Goal: Information Seeking & Learning: Find specific fact

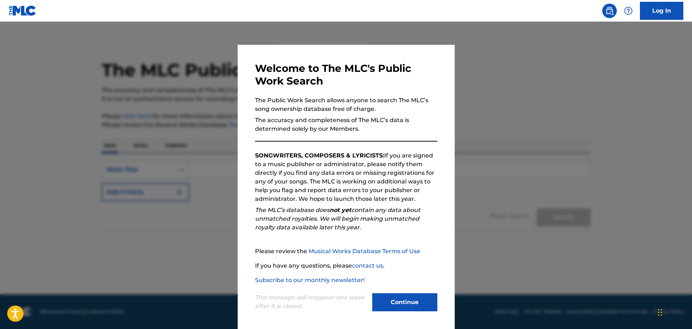
click at [408, 296] on button "Continue" at bounding box center [404, 303] width 65 height 18
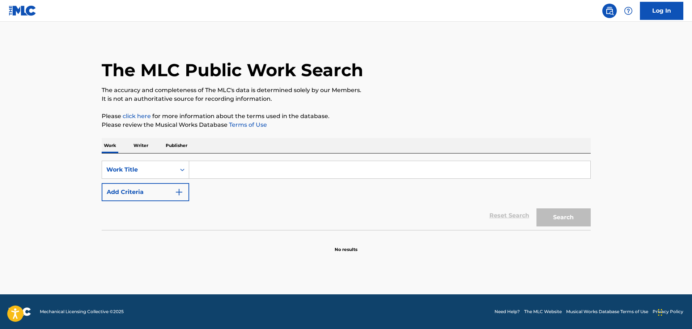
click at [263, 170] on input "Search Form" at bounding box center [389, 169] width 401 height 17
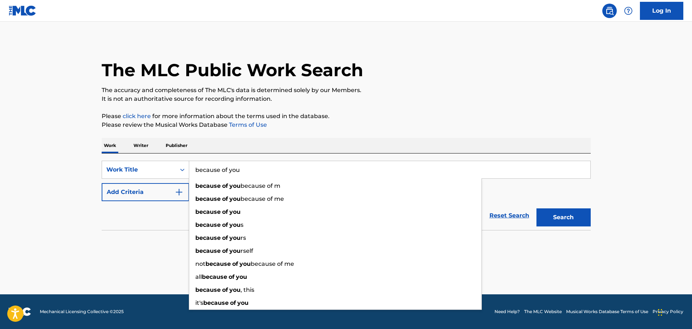
type input "because of you"
click at [147, 193] on button "Add Criteria" at bounding box center [146, 192] width 88 height 18
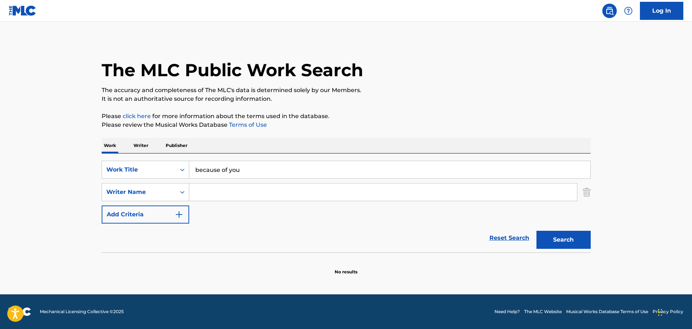
click at [206, 190] on input "Search Form" at bounding box center [383, 192] width 388 height 17
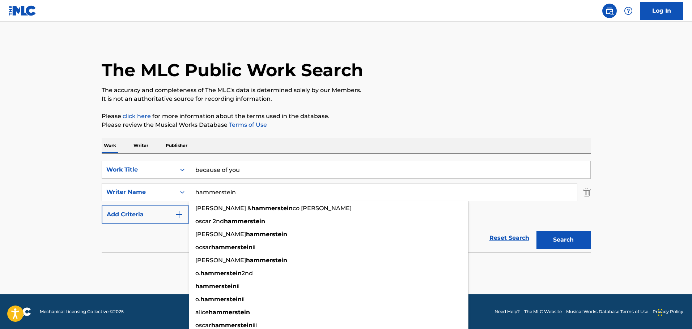
type input "hammerstein"
click at [545, 235] on button "Search" at bounding box center [563, 240] width 54 height 18
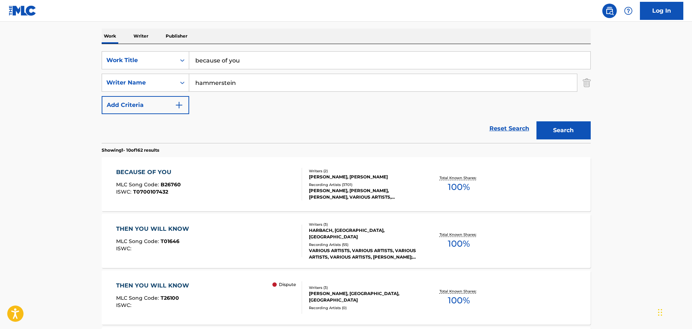
scroll to position [110, 0]
click at [177, 200] on div "BECAUSE OF YOU MLC Song Code : B26760 ISWC : T0700107432" at bounding box center [148, 183] width 65 height 33
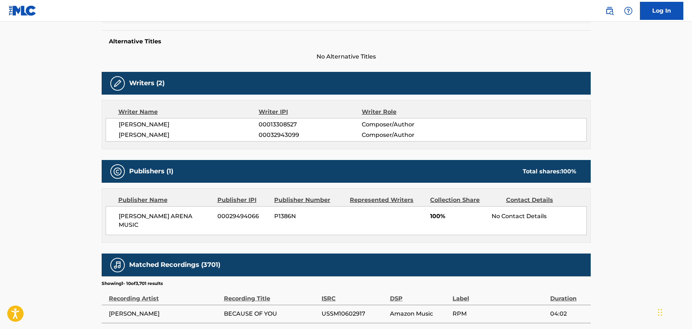
scroll to position [178, 0]
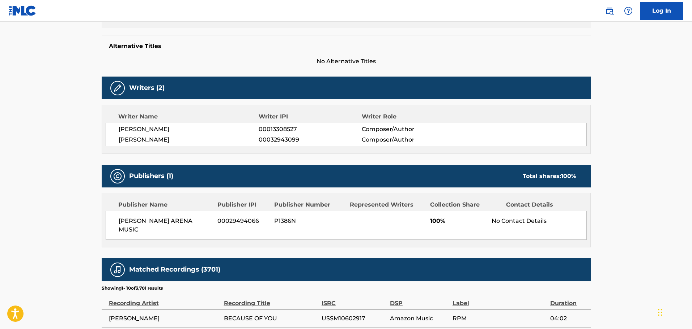
drag, startPoint x: 145, startPoint y: 235, endPoint x: 112, endPoint y: 220, distance: 35.6
click at [112, 220] on div "[PERSON_NAME] ARENA MUSIC 00029494066 P1386N 100% No Contact Details" at bounding box center [346, 225] width 481 height 29
copy span "[PERSON_NAME] ARENA MUSIC"
